Goal: Information Seeking & Learning: Find specific fact

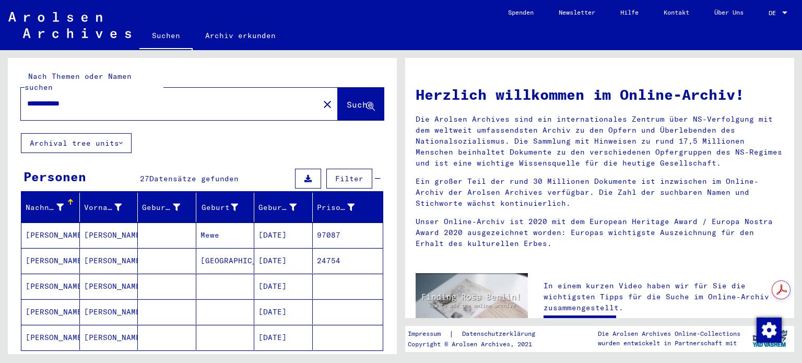
click at [424, 121] on p "Die Arolsen Archives sind ein internationales Zentrum über NS-Verfolgung mit de…" at bounding box center [600, 141] width 368 height 55
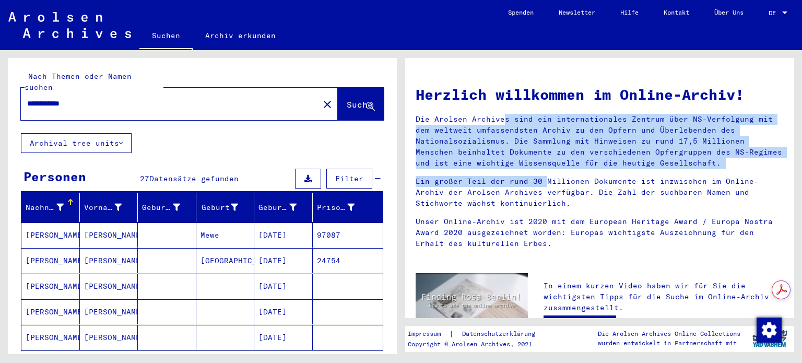
drag, startPoint x: 424, startPoint y: 121, endPoint x: 464, endPoint y: 169, distance: 62.6
click at [464, 169] on div "Herzlich willkommen im Online-Archiv! Die Arolsen Archives sind ein internation…" at bounding box center [600, 165] width 384 height 183
drag, startPoint x: 464, startPoint y: 169, endPoint x: 434, endPoint y: 125, distance: 53.0
click at [434, 125] on div "Herzlich willkommen im Online-Archiv! Die Arolsen Archives sind ein internation…" at bounding box center [600, 165] width 384 height 183
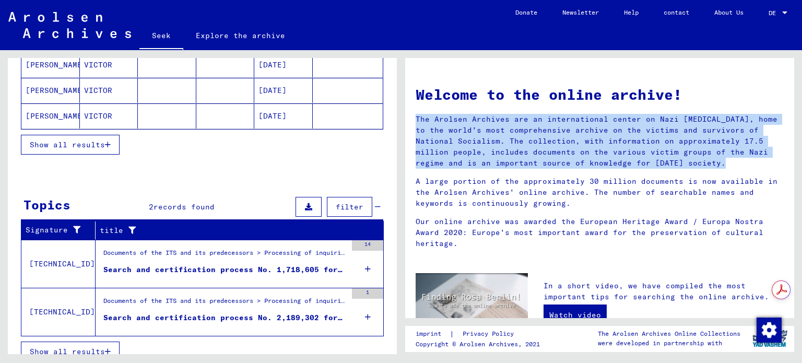
scroll to position [220, 0]
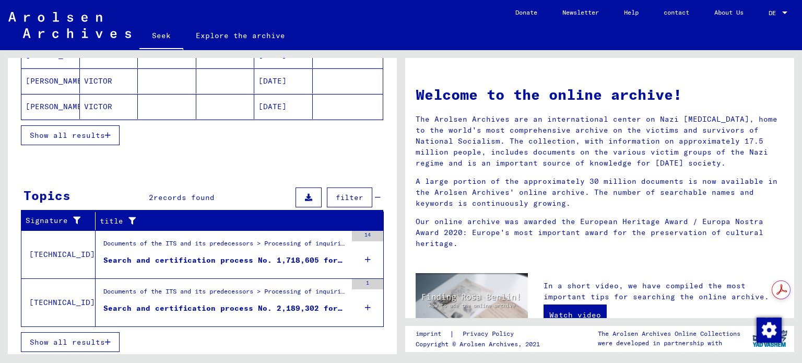
click at [259, 298] on div "Documents of the ITS and its predecessors > Processing of inquiries > Case-rela…" at bounding box center [224, 294] width 243 height 15
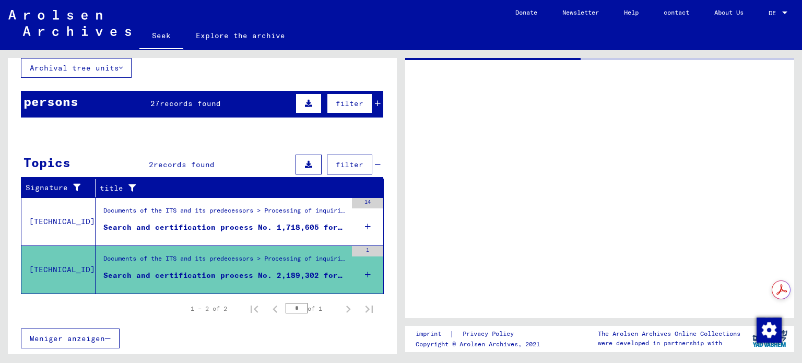
scroll to position [62, 0]
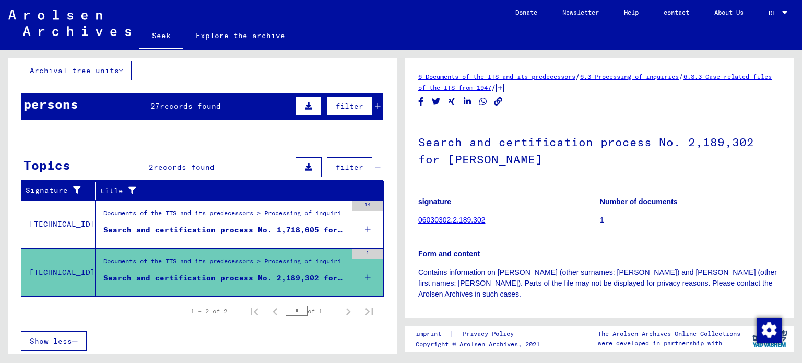
click at [449, 219] on font "06030302.2.189.302" at bounding box center [451, 220] width 67 height 8
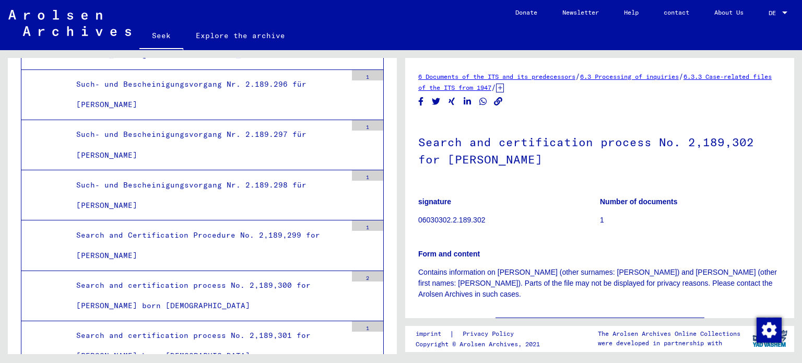
click at [706, 176] on h1 "Search and certification process No. 2,189,302 for [PERSON_NAME]" at bounding box center [599, 149] width 363 height 63
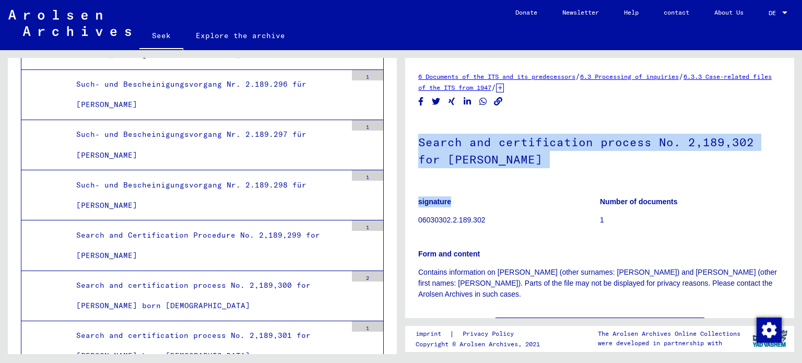
drag, startPoint x: 417, startPoint y: 144, endPoint x: 529, endPoint y: 204, distance: 127.5
click at [529, 204] on yv-its-full-details "6 Documents of the ITS and its predecessors / 6.3 Processing of inquiries / 6.3…" at bounding box center [599, 214] width 389 height 286
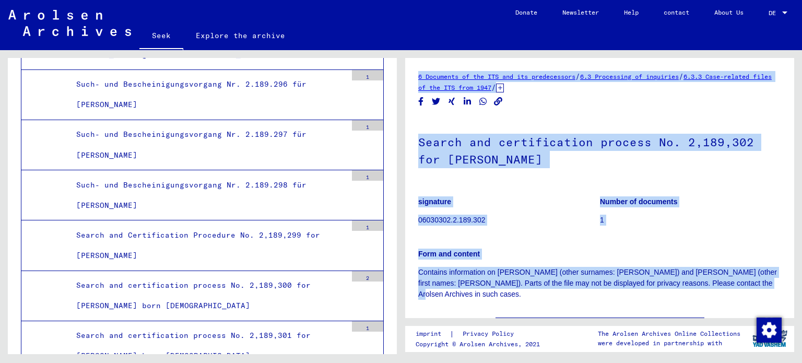
drag, startPoint x: 416, startPoint y: 77, endPoint x: 721, endPoint y: 289, distance: 371.7
click at [721, 289] on yv-its-full-details "6 Documents of the ITS and its predecessors / 6.3 Processing of inquiries / 6.3…" at bounding box center [599, 214] width 389 height 286
drag, startPoint x: 721, startPoint y: 289, endPoint x: 487, endPoint y: 242, distance: 238.4
copy div "6 Documents of the ITS and its predecessors / 6.3 Processing of inquiries / 6.3…"
click at [701, 176] on h1 "Search and certification process No. 2,189,302 for [PERSON_NAME]" at bounding box center [599, 149] width 363 height 63
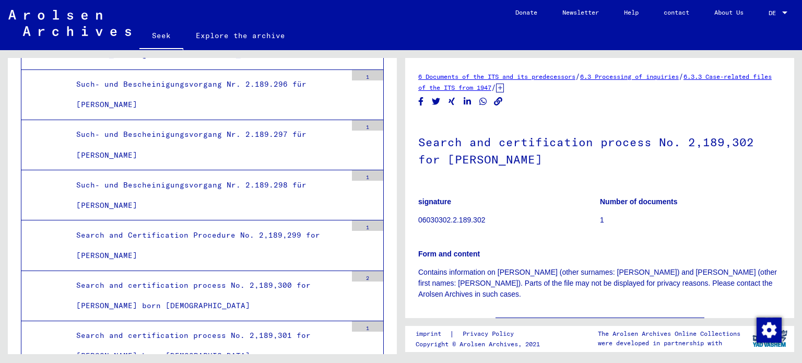
click at [472, 90] on font "6.3.3 Case-related files of the ITS from 1947" at bounding box center [594, 82] width 353 height 19
